Goal: Communication & Community: Answer question/provide support

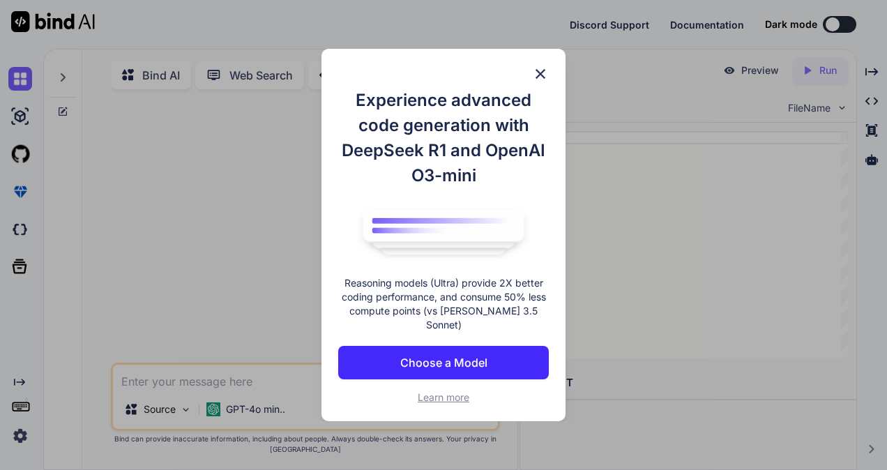
type textarea "x"
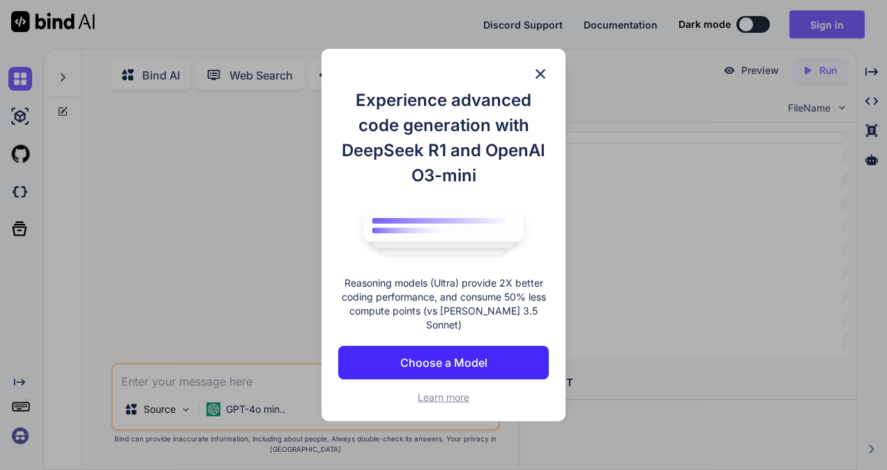
click at [542, 82] on img at bounding box center [540, 74] width 17 height 17
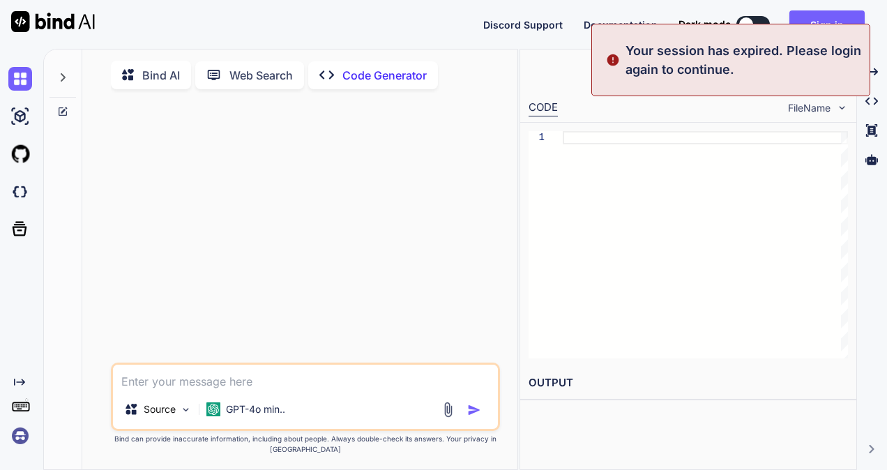
click at [308, 378] on textarea at bounding box center [305, 377] width 385 height 25
click at [844, 13] on button "Sign in" at bounding box center [826, 24] width 75 height 28
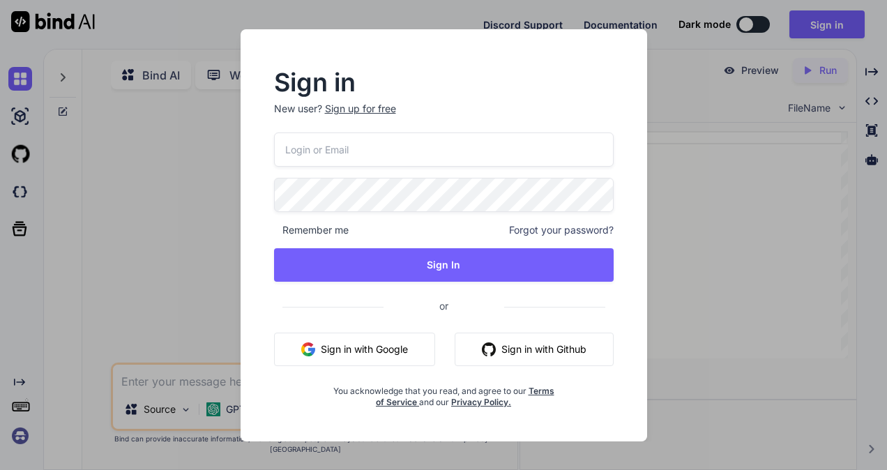
click at [393, 157] on input "email" at bounding box center [444, 149] width 340 height 34
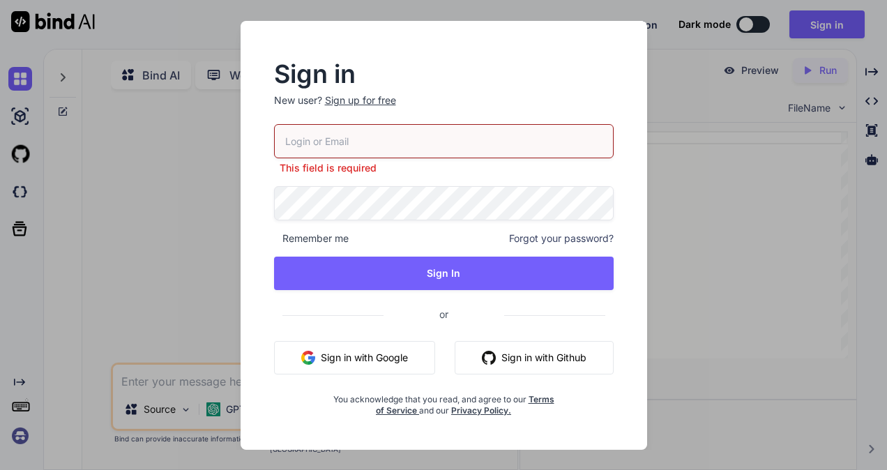
click at [360, 130] on input "email" at bounding box center [444, 141] width 340 height 34
paste input "[EMAIL_ADDRESS][DOMAIN_NAME]"
type input "[EMAIL_ADDRESS][DOMAIN_NAME]"
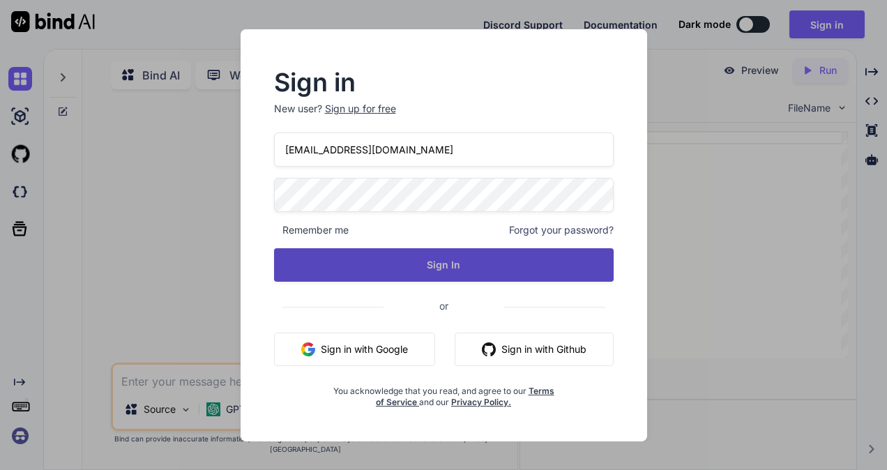
click at [377, 274] on button "Sign In" at bounding box center [444, 264] width 340 height 33
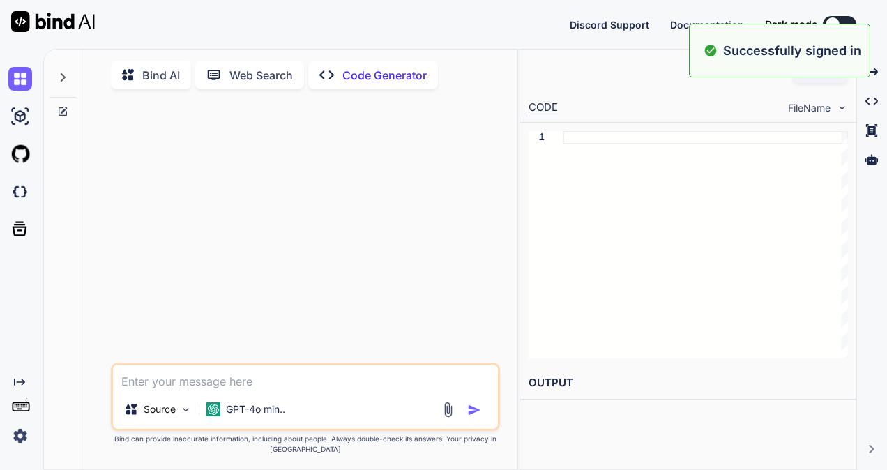
click at [275, 379] on textarea at bounding box center [305, 377] width 385 height 25
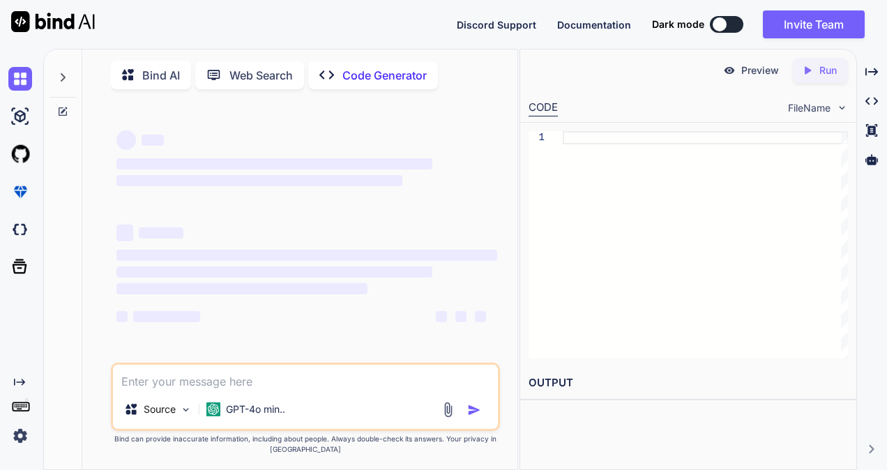
type textarea "x"
paste textarea "Please check and assist on the issue. Next shift person is @[PERSON_NAME] , ple…"
type textarea "Please check and assist on the issue. Next shift person is @[PERSON_NAME] , ple…"
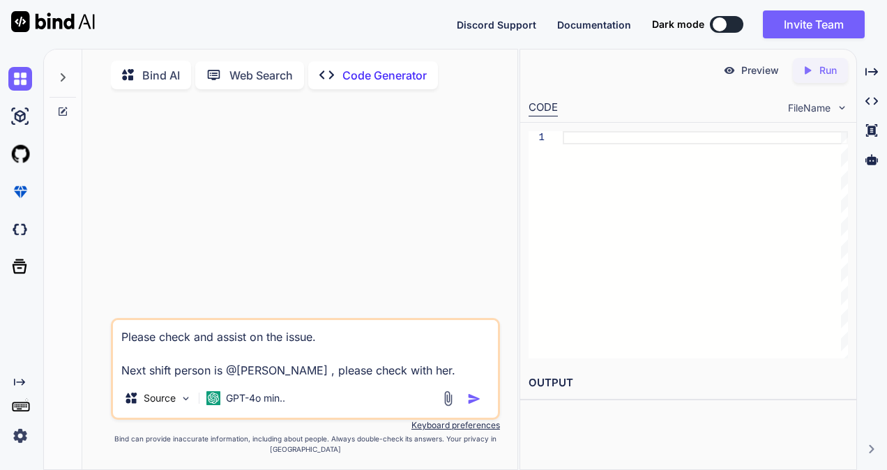
type textarea "x"
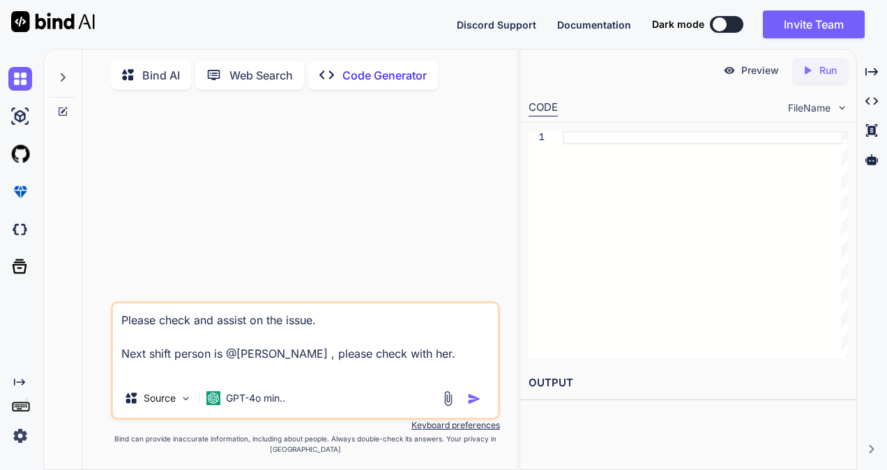
type textarea "Please check and assist on the issue. Next shift person is @[PERSON_NAME] , ple…"
type textarea "x"
type textarea "Please check and assist on the issue. Next shift person is @[PERSON_NAME] , ple…"
type textarea "x"
type textarea "Please check and assist on the issue. Next shift person is @[PERSON_NAME] , ple…"
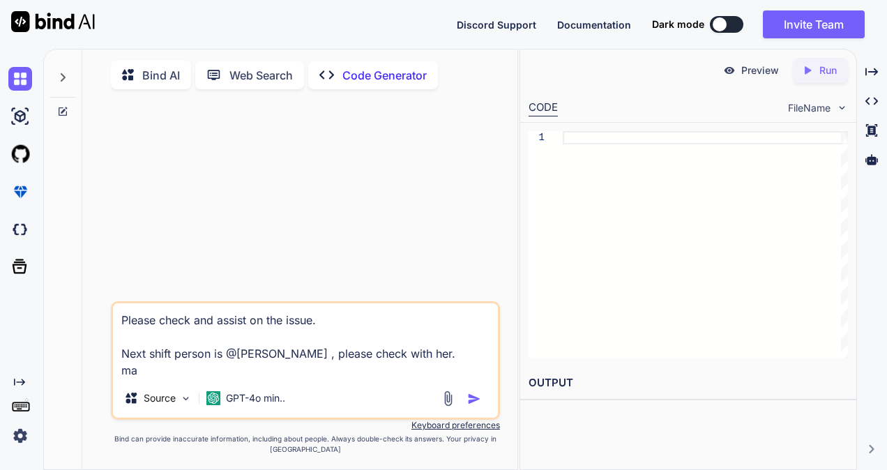
type textarea "x"
type textarea "Please check and assist on the issue. Next shift person is @[PERSON_NAME] , ple…"
type textarea "x"
type textarea "Please check and assist on the issue. Next shift person is @[PERSON_NAME] , ple…"
type textarea "x"
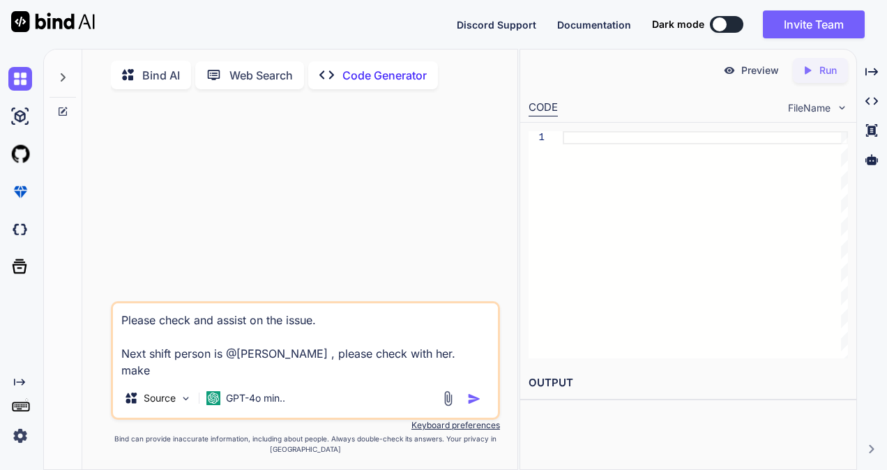
type textarea "Please check and assist on the issue. Next shift person is @[PERSON_NAME] , ple…"
type textarea "x"
type textarea "Please check and assist on the issue. Next shift person is @[PERSON_NAME] , ple…"
type textarea "x"
type textarea "Please check and assist on the issue. Next shift person is @[PERSON_NAME] , ple…"
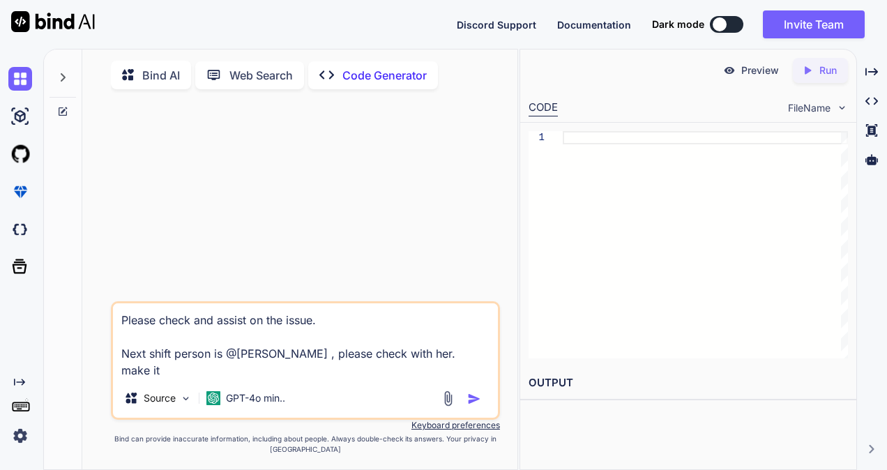
type textarea "x"
type textarea "Please check and assist on the issue. Next shift person is @[PERSON_NAME] , ple…"
type textarea "x"
type textarea "Please check and assist on the issue. Next shift person is @[PERSON_NAME] , ple…"
type textarea "x"
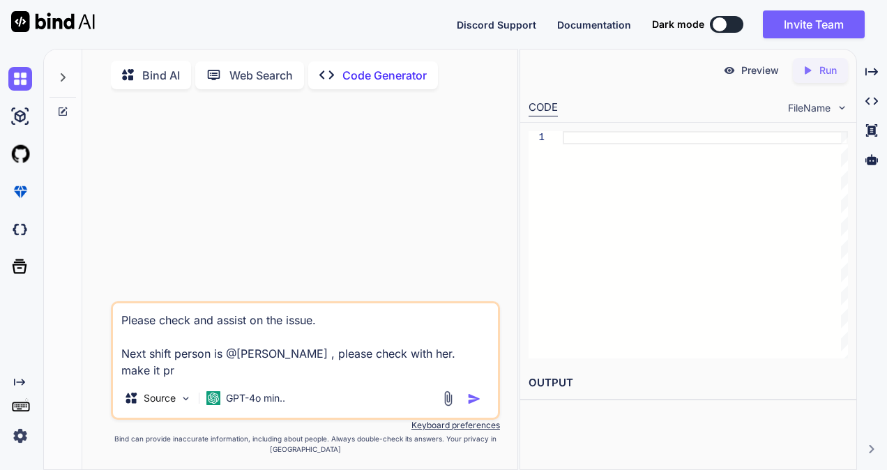
type textarea "Please check and assist on the issue. Next shift person is @[PERSON_NAME] , ple…"
type textarea "x"
type textarea "Please check and assist on the issue. Next shift person is @[PERSON_NAME] , ple…"
type textarea "x"
type textarea "Please check and assist on the issue. Next shift person is @[PERSON_NAME] , ple…"
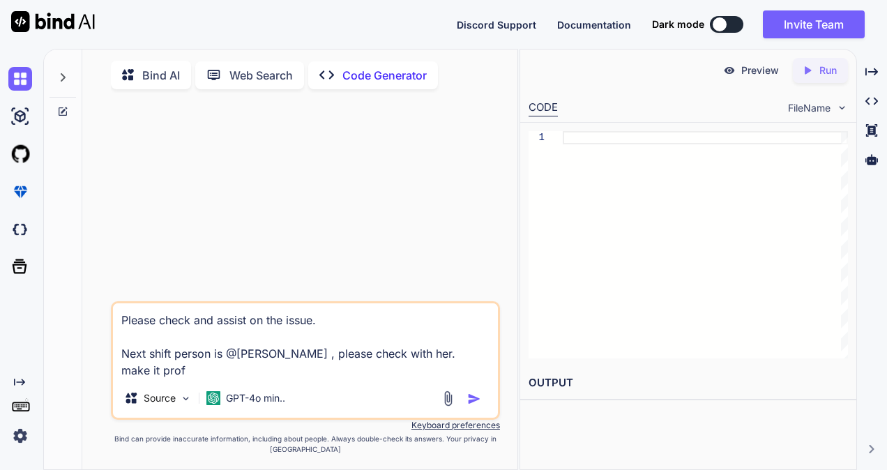
type textarea "x"
type textarea "Please check and assist on the issue. Next shift person is @[PERSON_NAME] , ple…"
type textarea "x"
type textarea "Please check and assist on the issue. Next shift person is @[PERSON_NAME] , ple…"
type textarea "x"
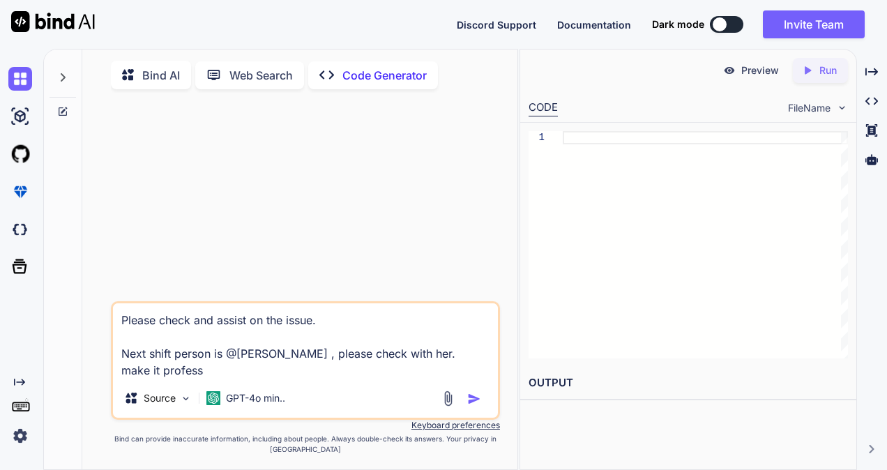
type textarea "Please check and assist on the issue. Next shift person is @[PERSON_NAME] , ple…"
type textarea "x"
type textarea "Please check and assist on the issue. Next shift person is @[PERSON_NAME] , ple…"
type textarea "x"
type textarea "Please check and assist on the issue. Next shift person is @[PERSON_NAME] , ple…"
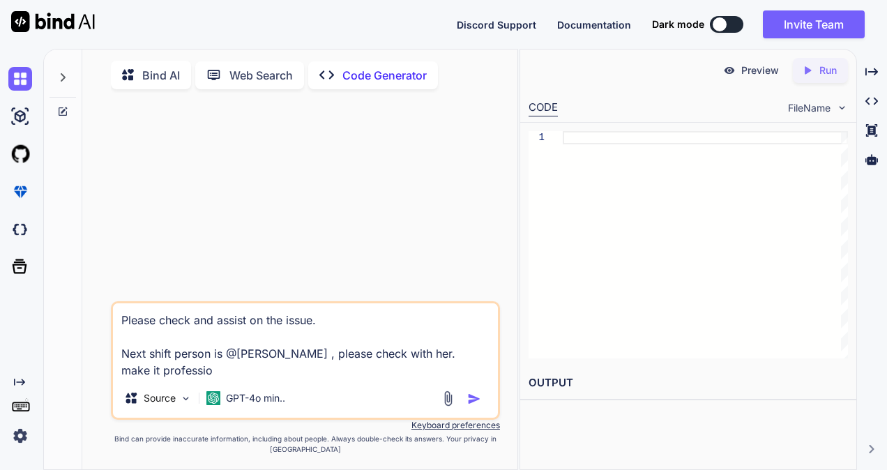
type textarea "x"
type textarea "Please check and assist on the issue. Next shift person is @[PERSON_NAME] , ple…"
type textarea "x"
type textarea "Please check and assist on the issue. Next shift person is @[PERSON_NAME] , ple…"
type textarea "x"
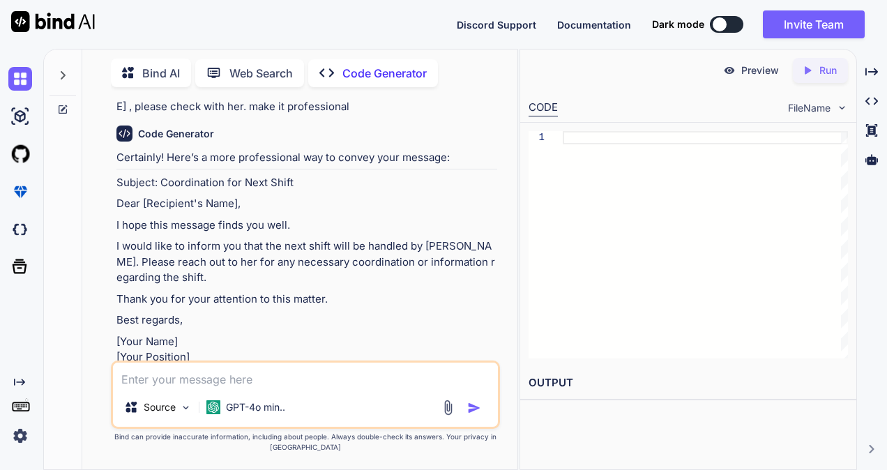
scroll to position [70, 0]
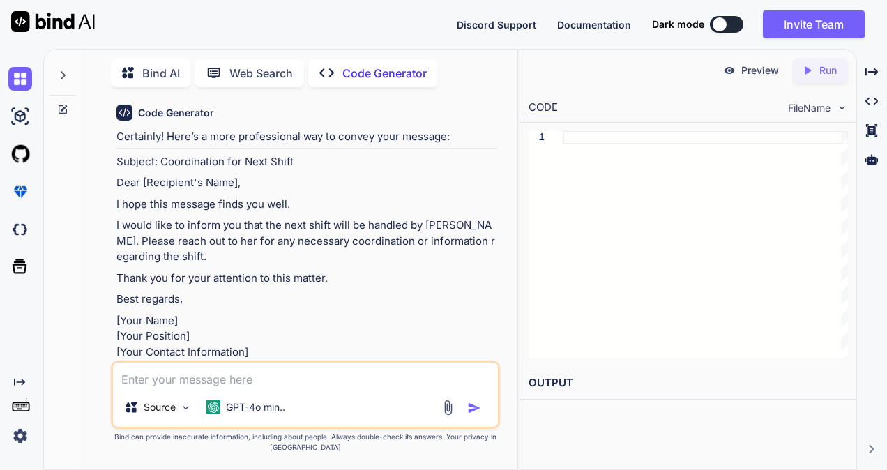
drag, startPoint x: 203, startPoint y: 251, endPoint x: 112, endPoint y: 228, distance: 93.5
click at [112, 228] on div "You Please check and assist on the issue. Next shift person is @[PERSON_NAME] ,…" at bounding box center [305, 283] width 389 height 371
copy p "I would like to inform you that the next shift will be handled by [PERSON_NAME]…"
drag, startPoint x: 112, startPoint y: 228, endPoint x: 231, endPoint y: 260, distance: 122.8
click at [231, 260] on p "I would like to inform you that the next shift will be handled by [PERSON_NAME]…" at bounding box center [306, 241] width 381 height 47
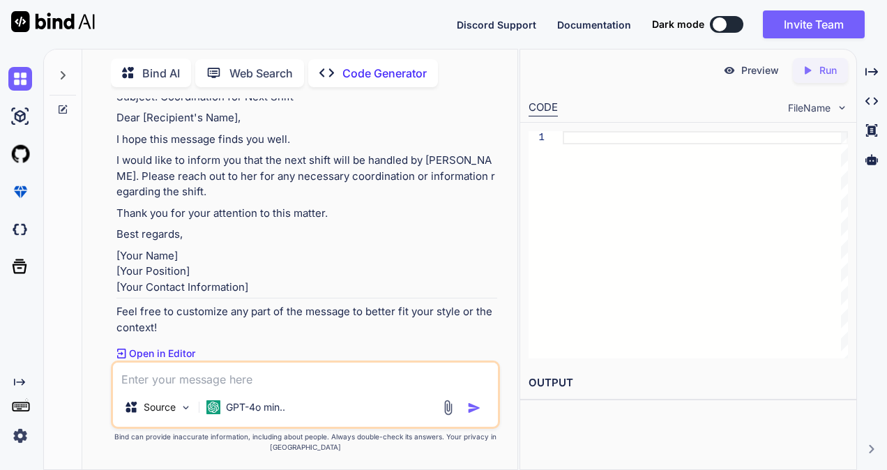
scroll to position [165, 0]
click at [221, 379] on textarea at bounding box center [305, 375] width 385 height 25
type textarea "x"
